Goal: Task Accomplishment & Management: Manage account settings

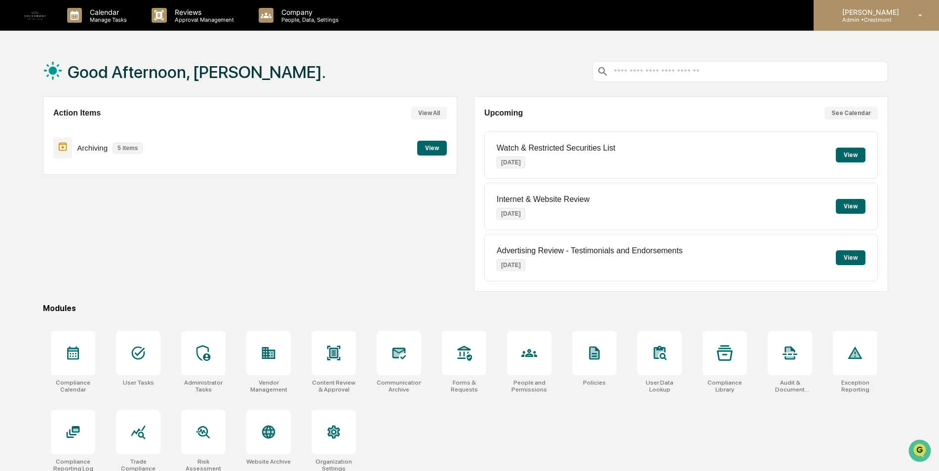
click at [873, 18] on p "Admin • [GEOGRAPHIC_DATA]" at bounding box center [869, 19] width 70 height 7
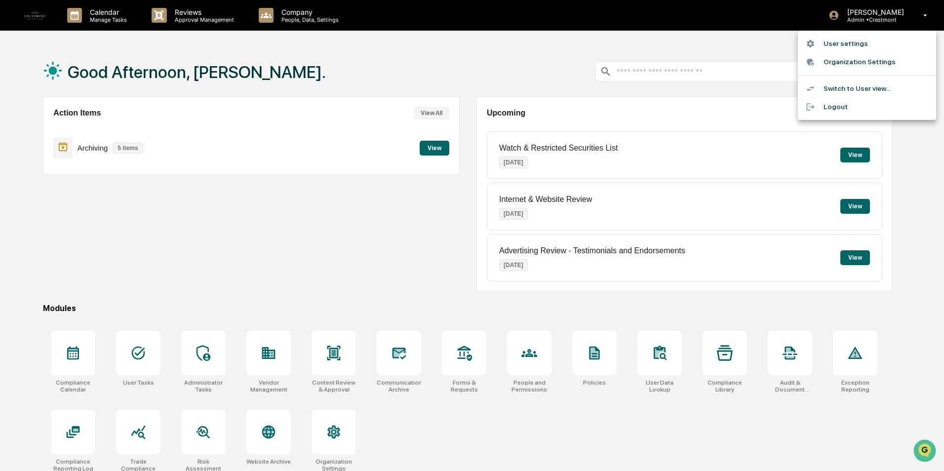
click at [857, 81] on li "Switch to User view..." at bounding box center [867, 88] width 138 height 18
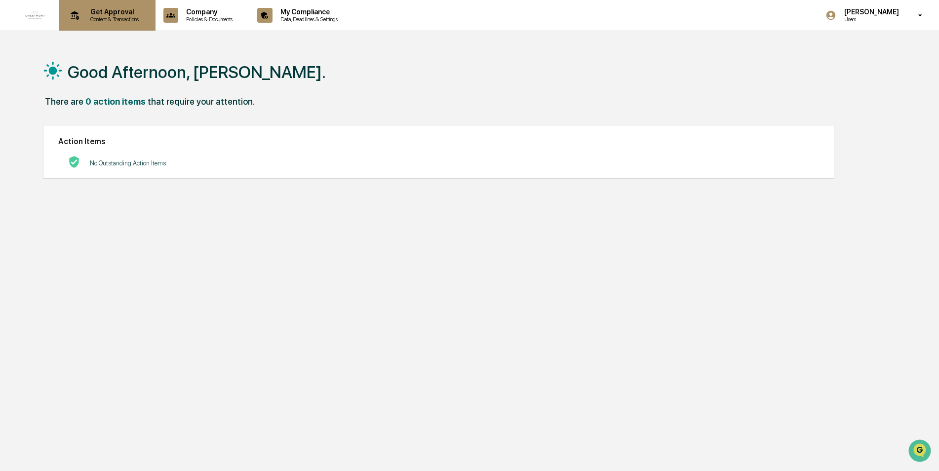
click at [106, 10] on p "Get Approval" at bounding box center [112, 12] width 61 height 8
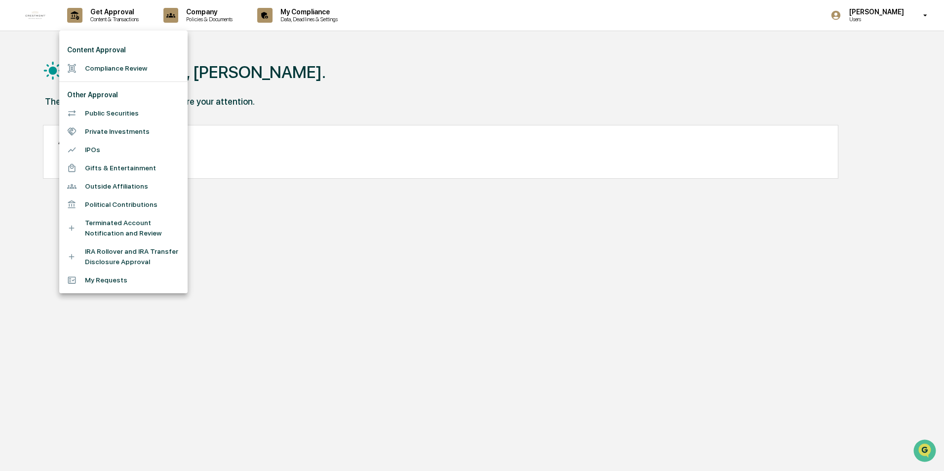
click at [313, 13] on div at bounding box center [472, 235] width 944 height 471
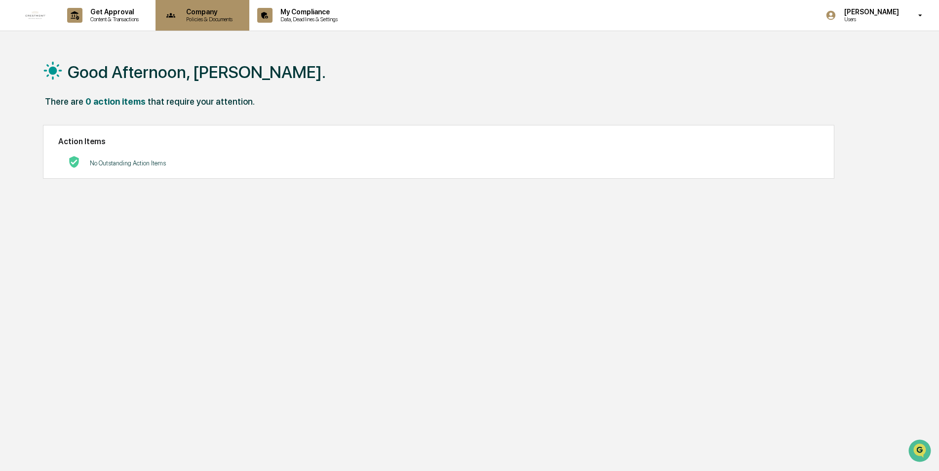
click at [203, 15] on p "Company" at bounding box center [207, 12] width 59 height 8
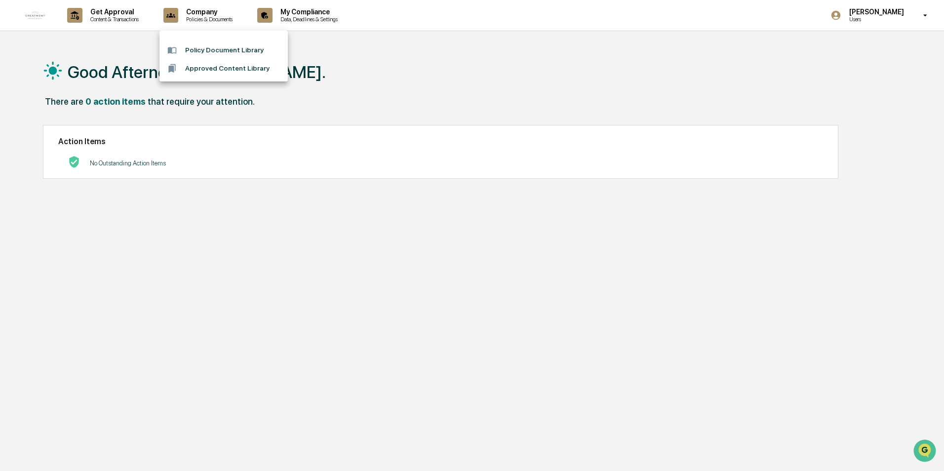
click at [123, 10] on div at bounding box center [472, 235] width 944 height 471
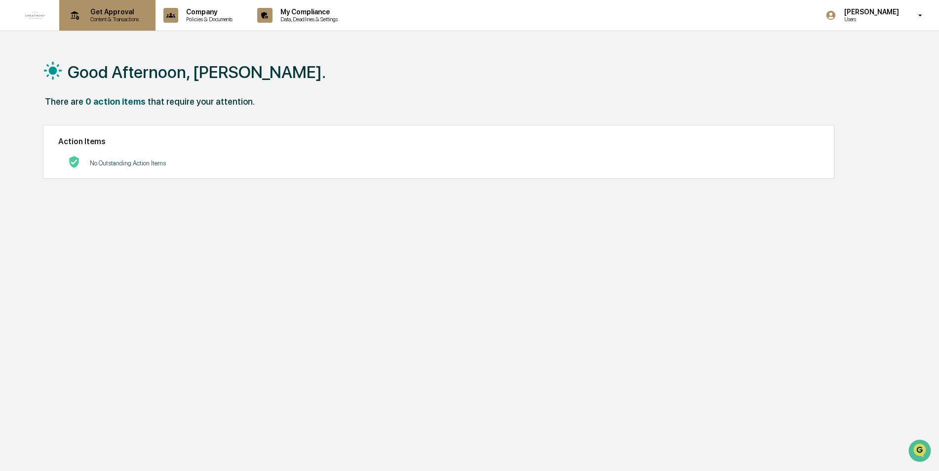
click at [123, 14] on p "Get Approval" at bounding box center [112, 12] width 61 height 8
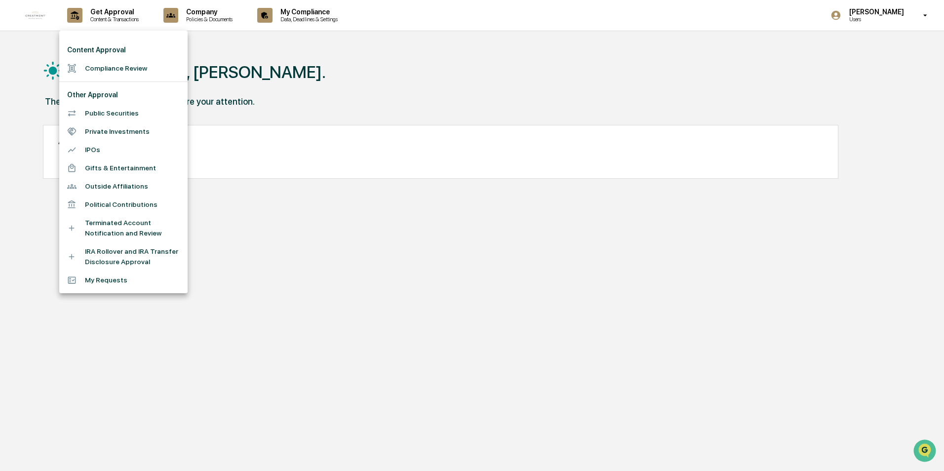
click at [117, 65] on li "Compliance Review" at bounding box center [123, 68] width 128 height 18
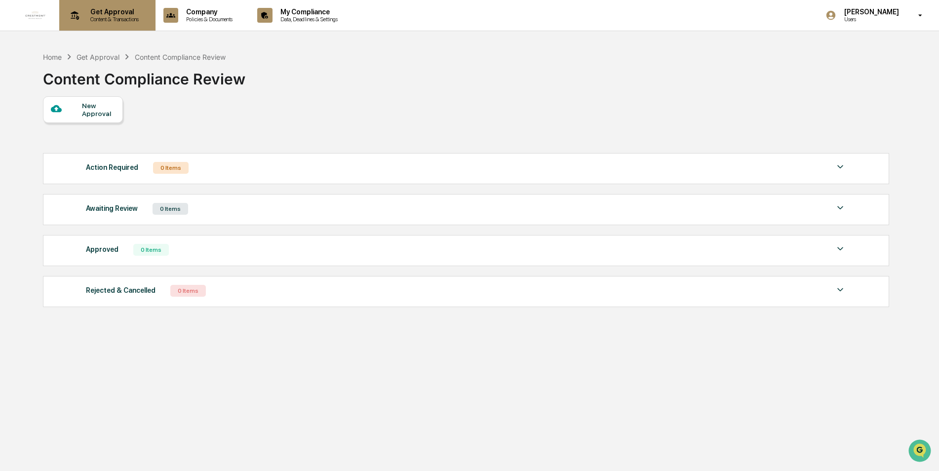
click at [100, 23] on div "Get Approval Content & Transactions" at bounding box center [106, 15] width 86 height 31
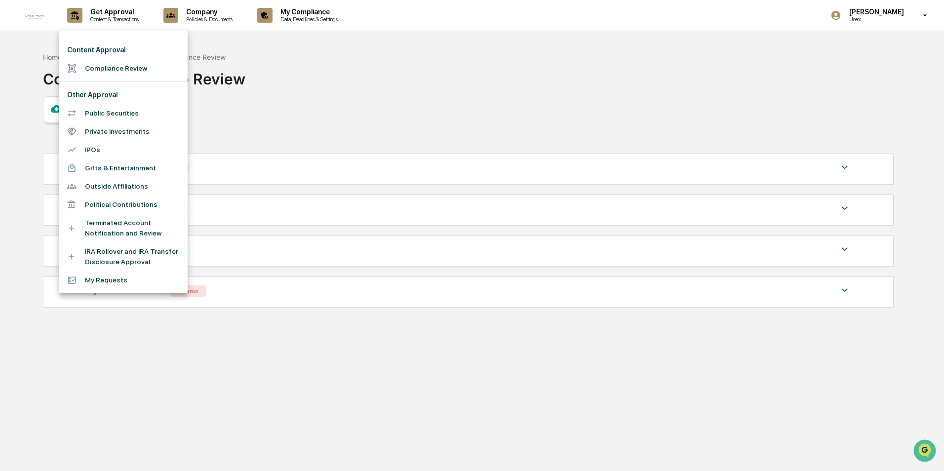
click at [148, 254] on li "IRA Rollover and IRA Transfer Disclosure Approval" at bounding box center [123, 256] width 128 height 29
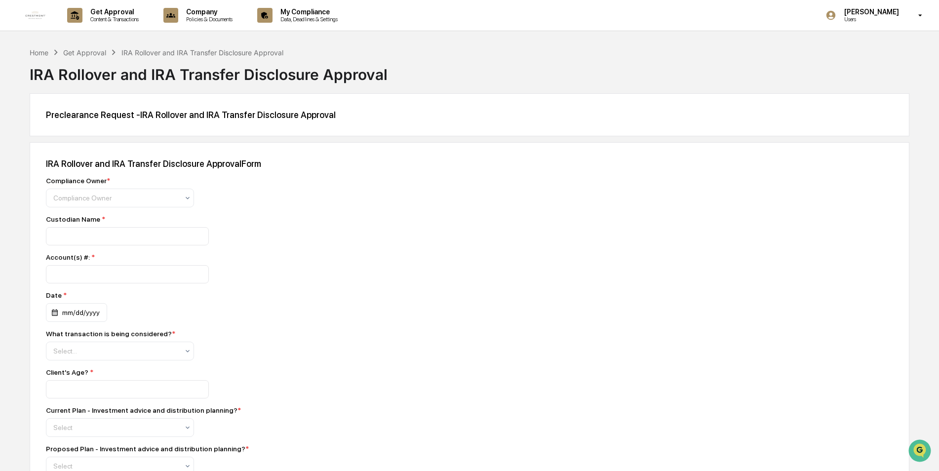
click at [898, 20] on p "Users" at bounding box center [870, 19] width 68 height 7
click at [883, 49] on li "Switch to Admin view..." at bounding box center [867, 50] width 138 height 18
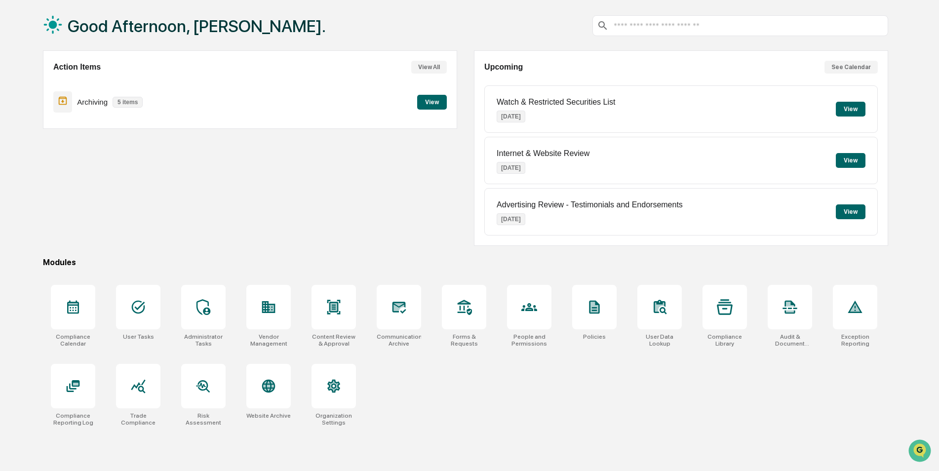
scroll to position [47, 0]
click at [789, 313] on icon at bounding box center [790, 306] width 16 height 16
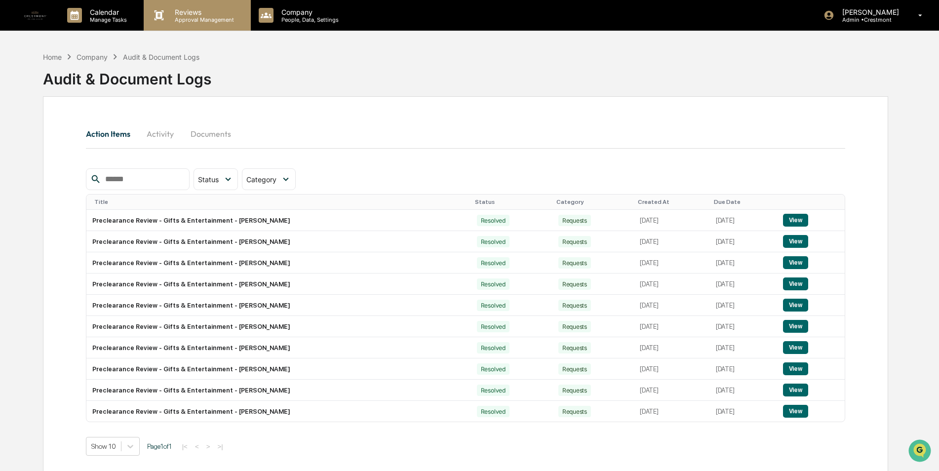
click at [206, 11] on p "Reviews" at bounding box center [203, 12] width 72 height 8
